Goal: Task Accomplishment & Management: Use online tool/utility

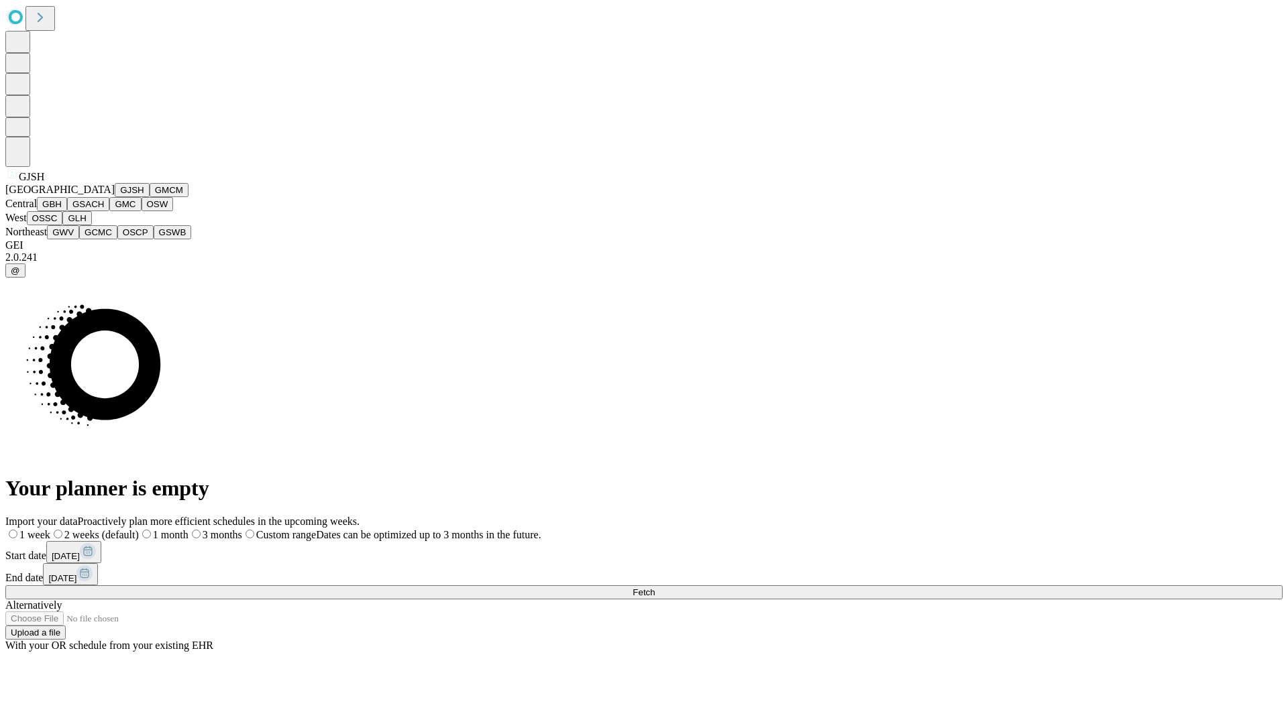
click at [115, 197] on button "GJSH" at bounding box center [132, 190] width 35 height 14
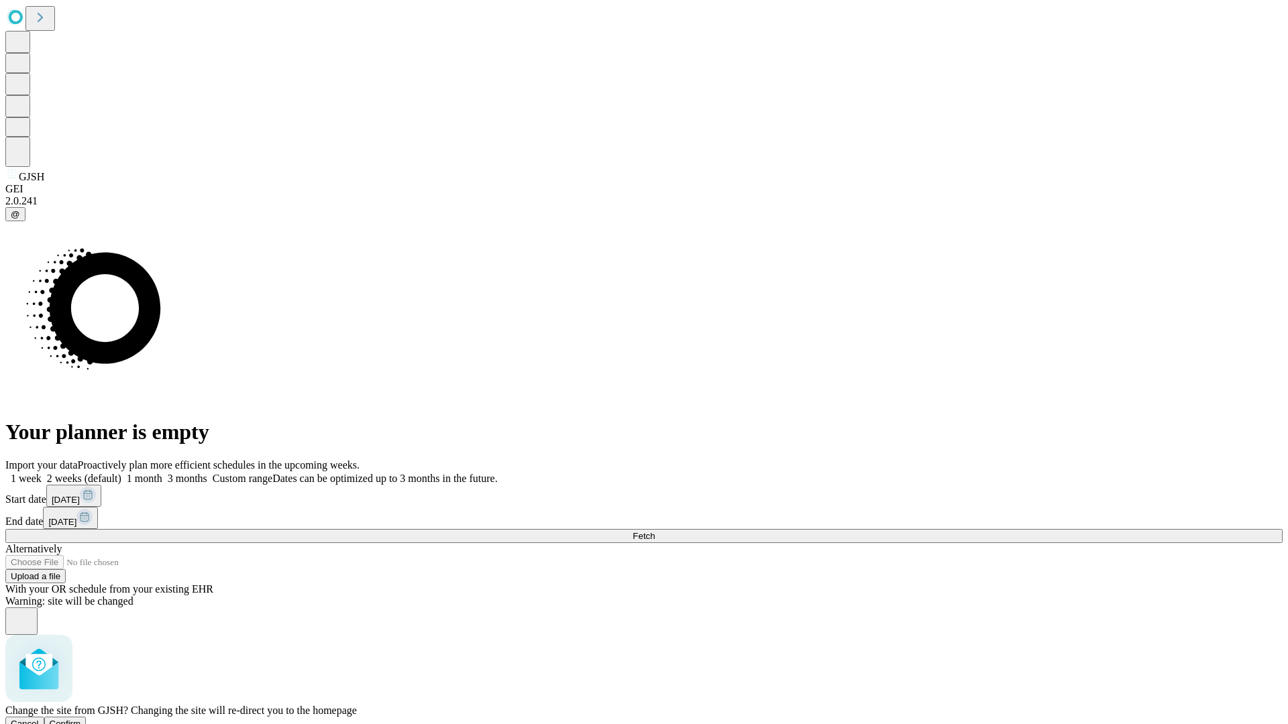
click at [81, 719] on span "Confirm" at bounding box center [66, 724] width 32 height 10
click at [162, 473] on label "1 month" at bounding box center [141, 478] width 41 height 11
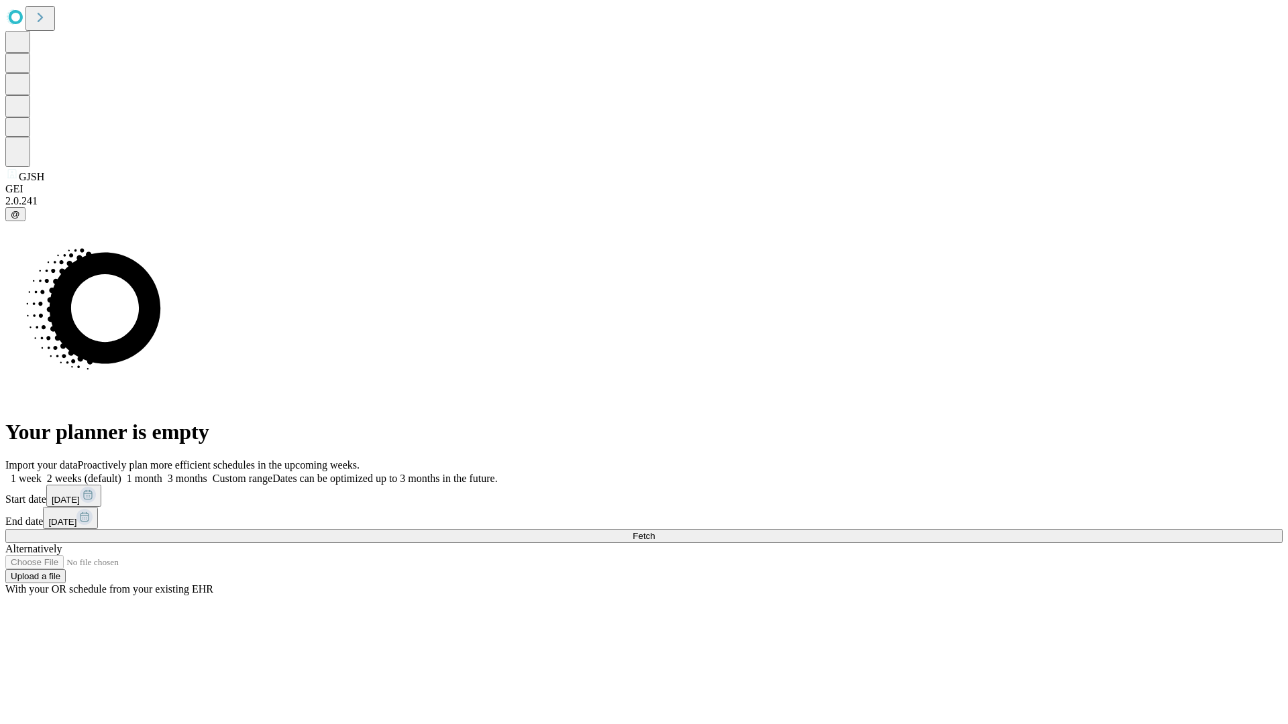
click at [655, 531] on span "Fetch" at bounding box center [643, 536] width 22 height 10
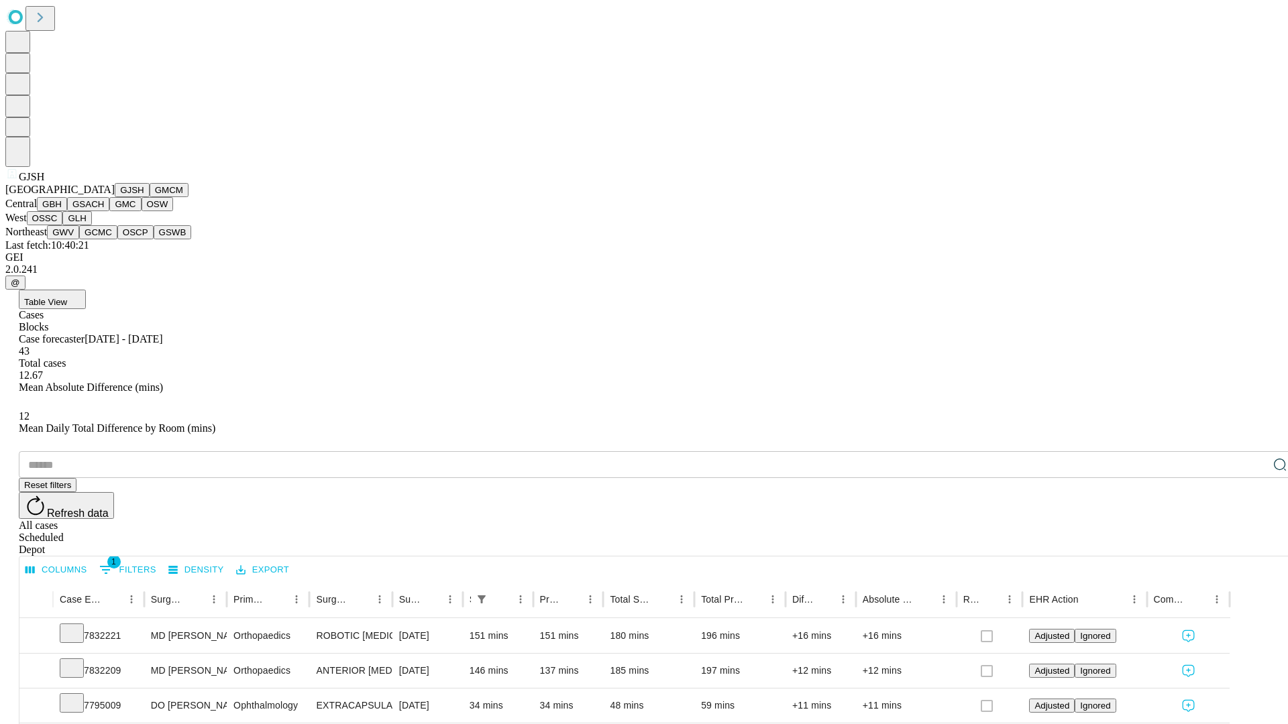
click at [150, 197] on button "GMCM" at bounding box center [169, 190] width 39 height 14
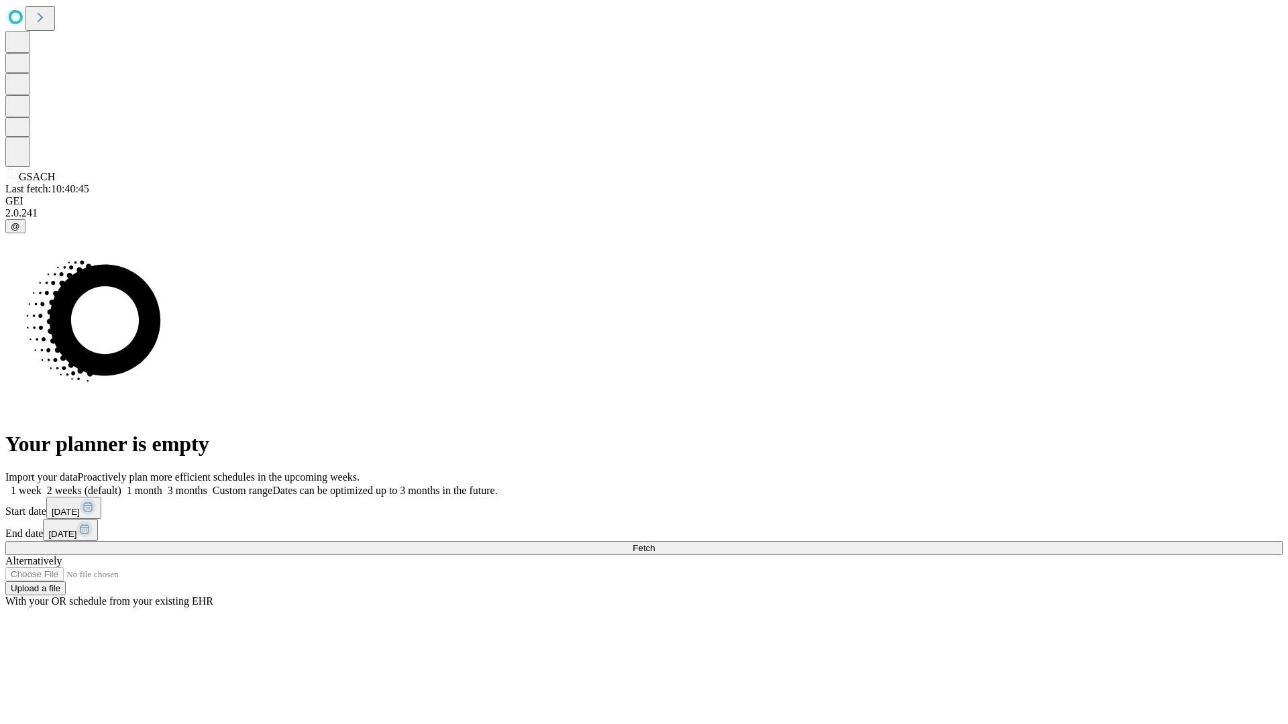
click at [655, 543] on span "Fetch" at bounding box center [643, 548] width 22 height 10
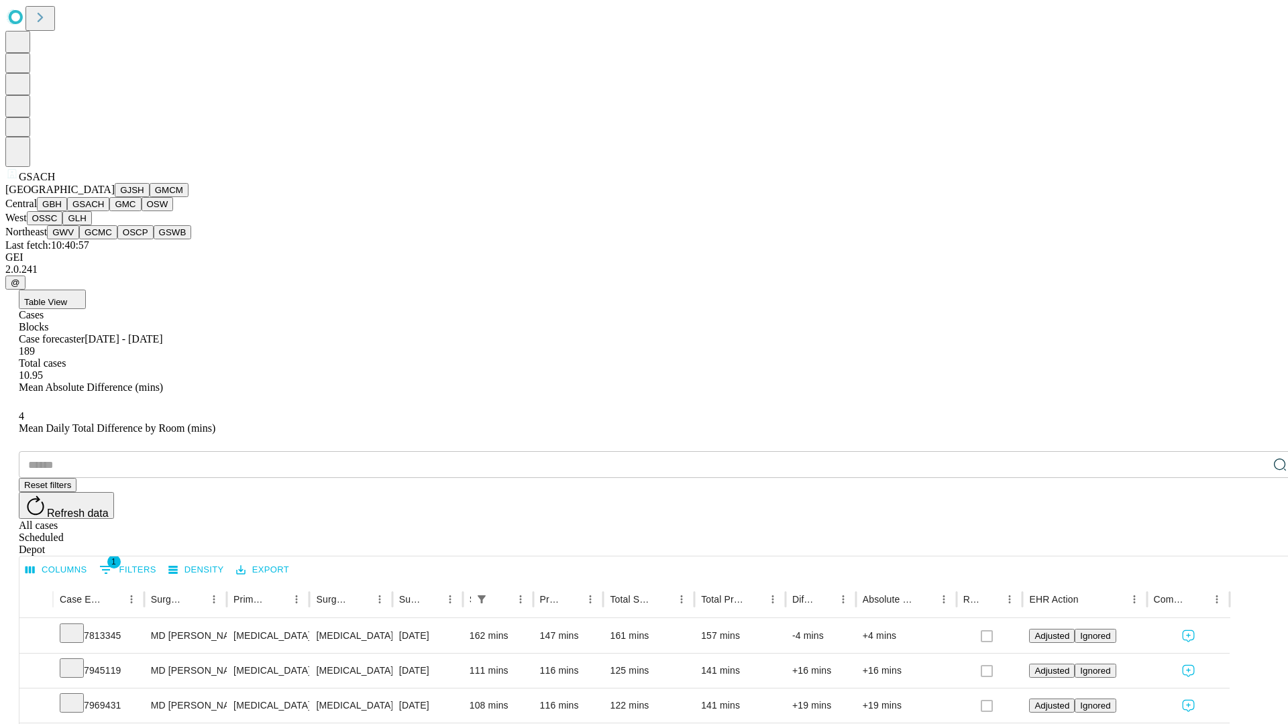
click at [109, 211] on button "GMC" at bounding box center [125, 204] width 32 height 14
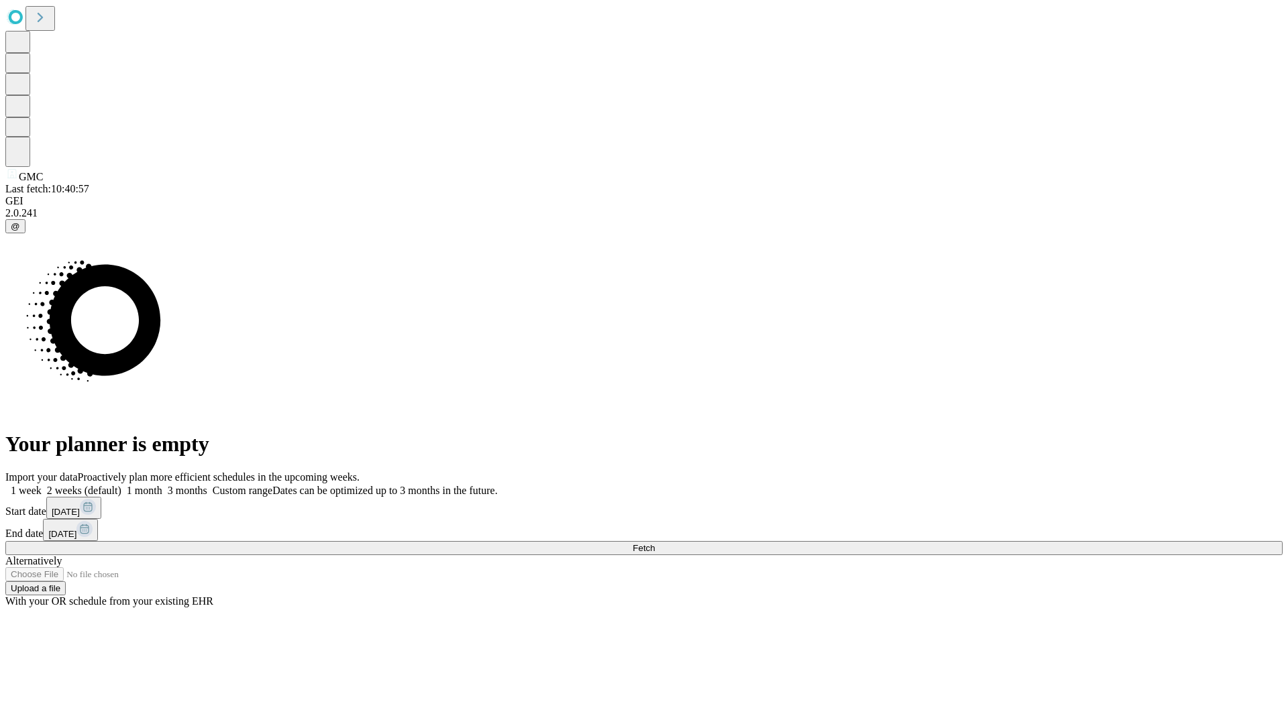
click at [162, 485] on label "1 month" at bounding box center [141, 490] width 41 height 11
click at [655, 543] on span "Fetch" at bounding box center [643, 548] width 22 height 10
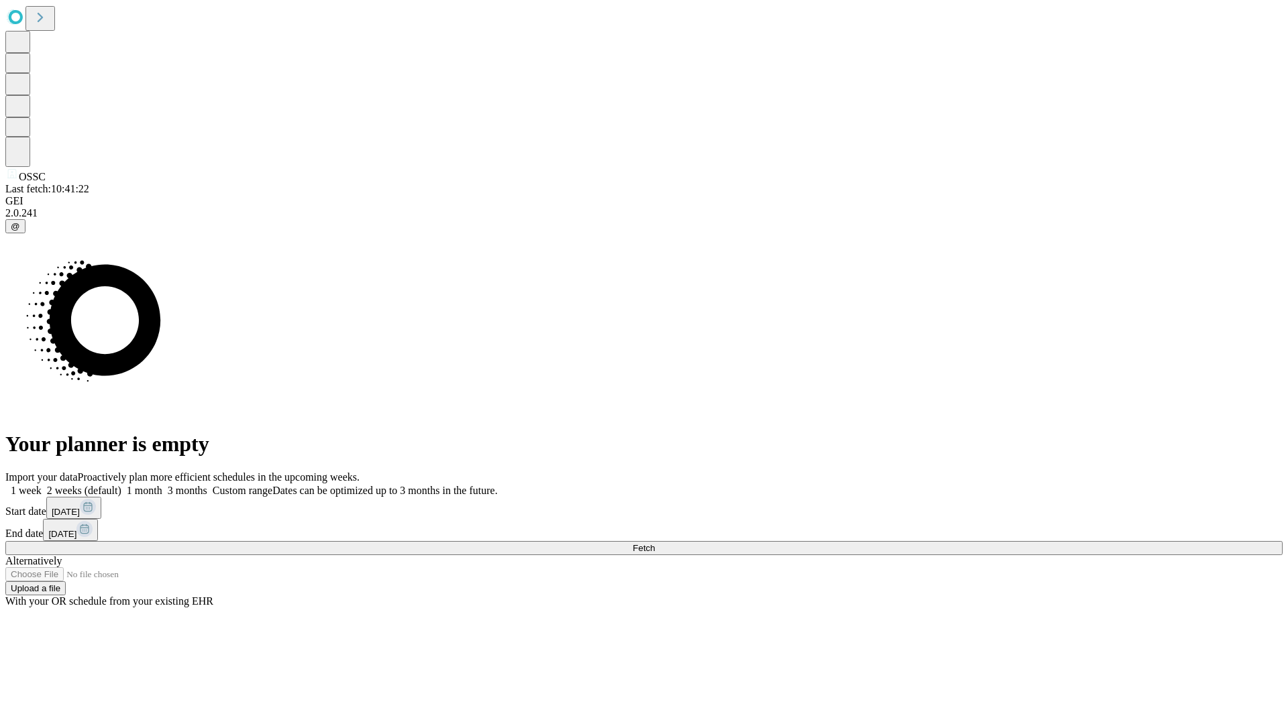
click at [655, 543] on span "Fetch" at bounding box center [643, 548] width 22 height 10
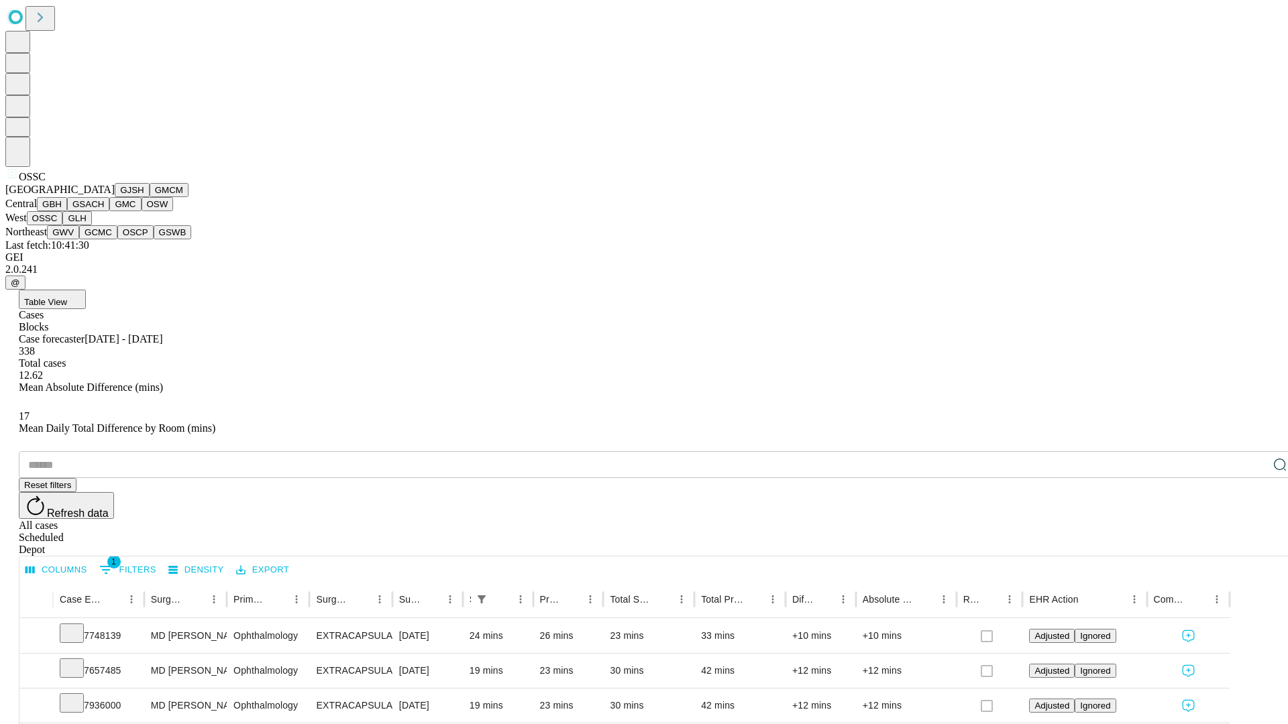
click at [91, 225] on button "GLH" at bounding box center [76, 218] width 29 height 14
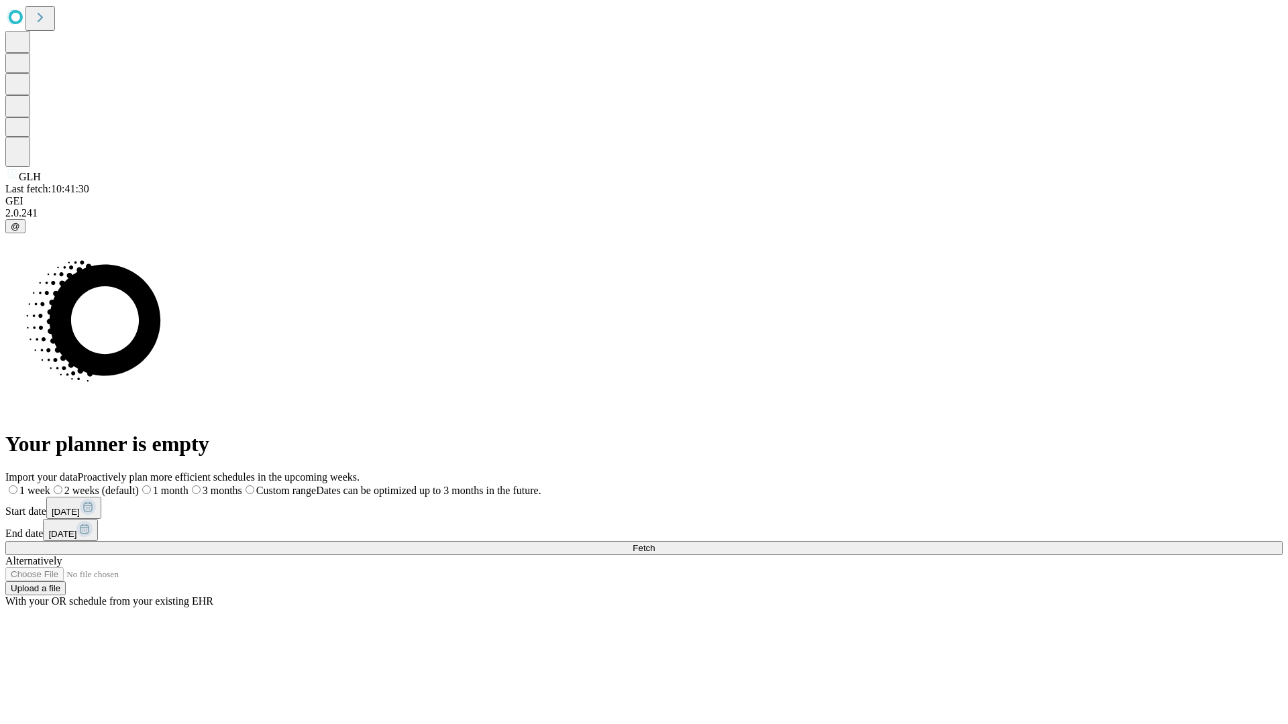
click at [188, 485] on label "1 month" at bounding box center [164, 490] width 50 height 11
click at [655, 543] on span "Fetch" at bounding box center [643, 548] width 22 height 10
click at [162, 485] on label "1 month" at bounding box center [141, 490] width 41 height 11
click at [655, 543] on span "Fetch" at bounding box center [643, 548] width 22 height 10
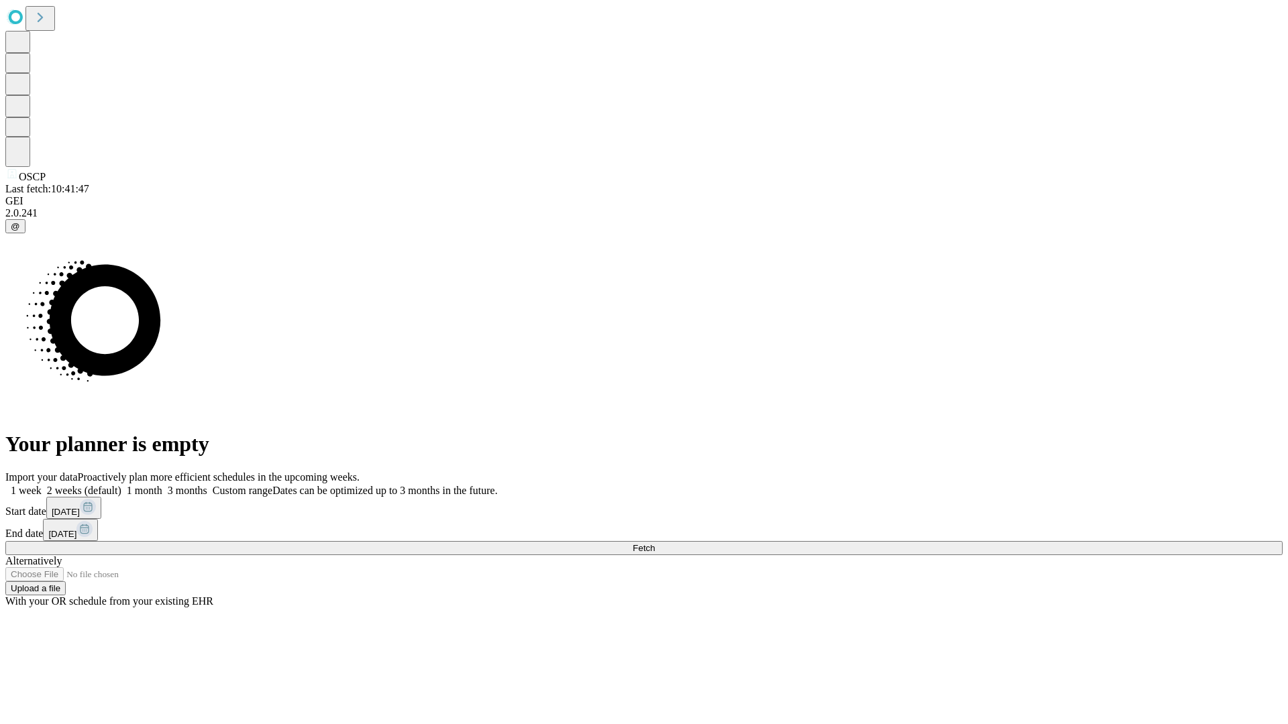
click at [162, 485] on label "1 month" at bounding box center [141, 490] width 41 height 11
click at [655, 543] on span "Fetch" at bounding box center [643, 548] width 22 height 10
